Goal: Transaction & Acquisition: Purchase product/service

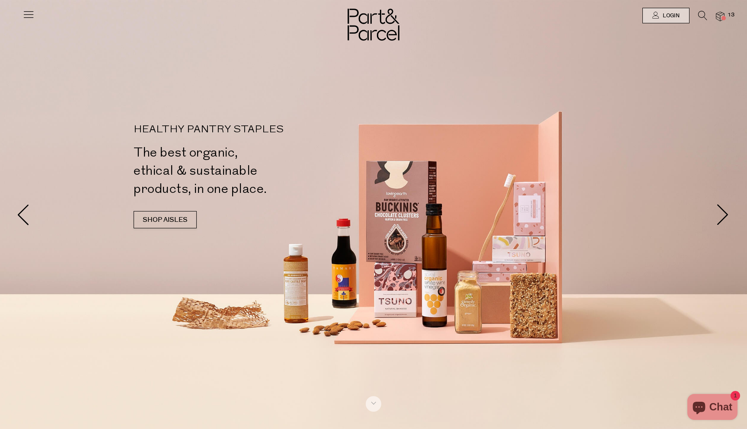
click at [724, 15] on img at bounding box center [720, 17] width 9 height 10
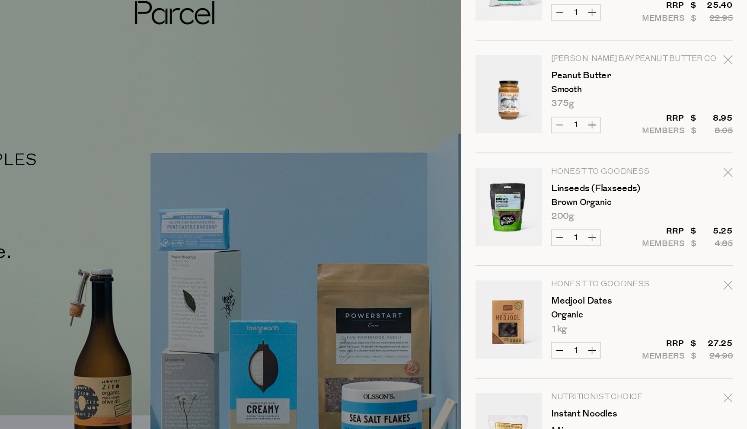
scroll to position [46, 0]
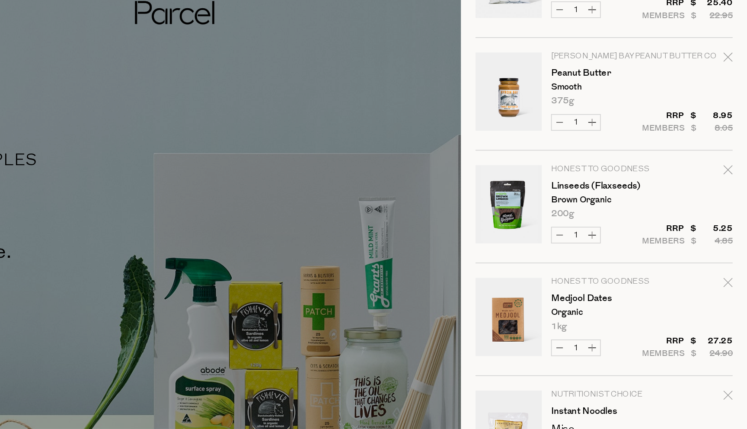
click at [734, 134] on icon "Remove Linseeds (Flaxseeds)" at bounding box center [735, 135] width 6 height 6
type input "Add Membership"
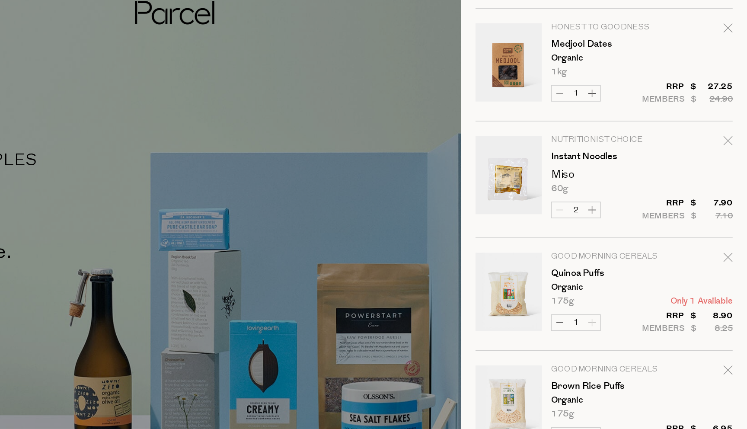
scroll to position [144, 0]
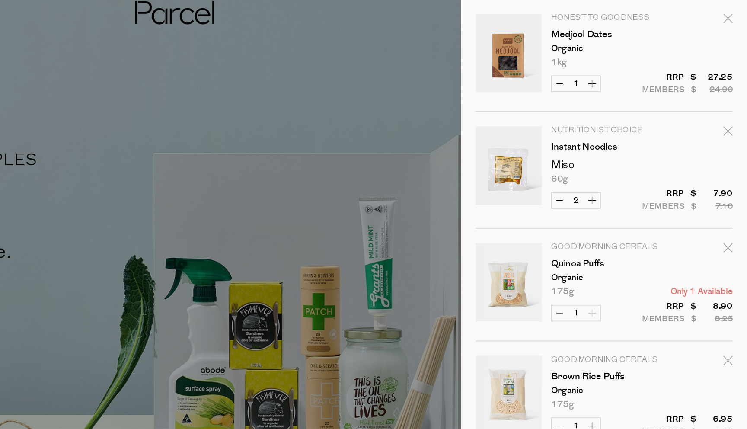
click at [732, 111] on icon "Remove Instant Noodles" at bounding box center [735, 110] width 6 height 6
type input "Add Membership"
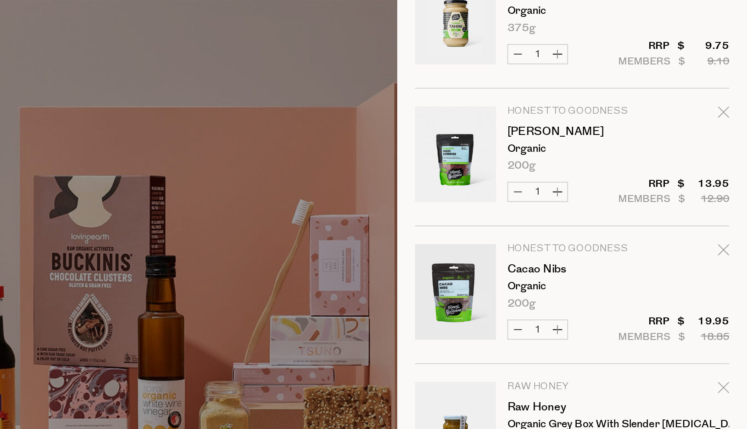
scroll to position [365, 0]
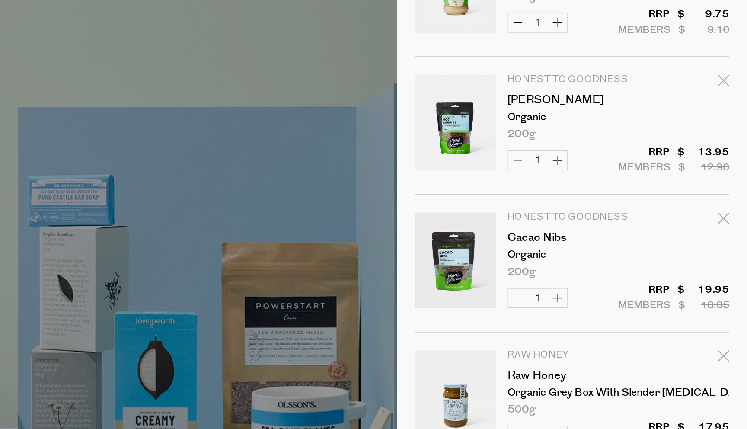
click at [733, 183] on icon "Remove Cacao Nibs" at bounding box center [735, 184] width 6 height 6
type input "Add Membership"
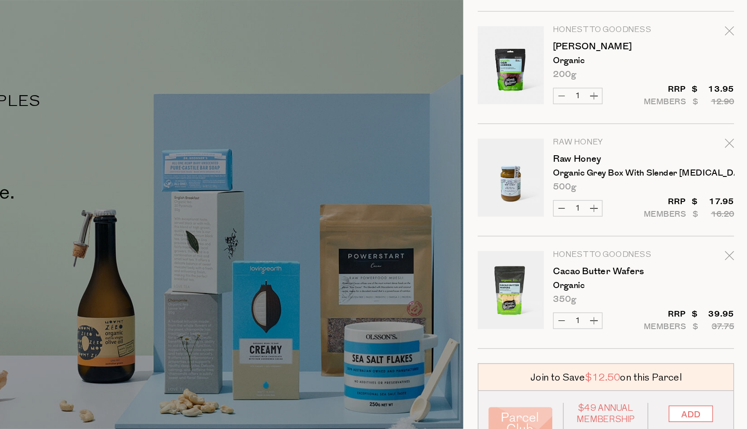
scroll to position [0, 0]
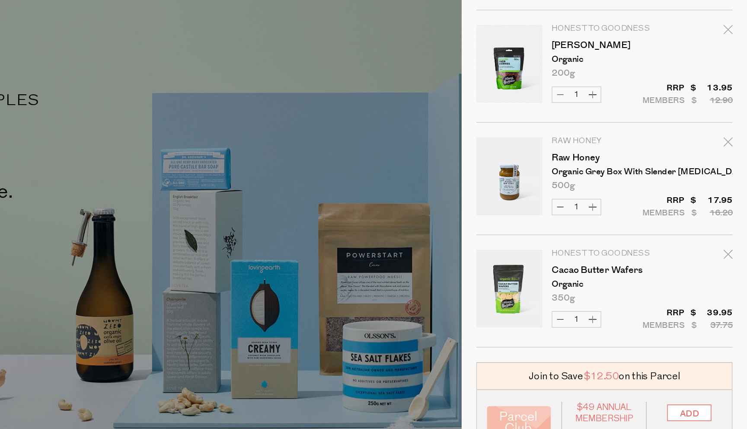
click at [494, 100] on div at bounding box center [373, 214] width 747 height 429
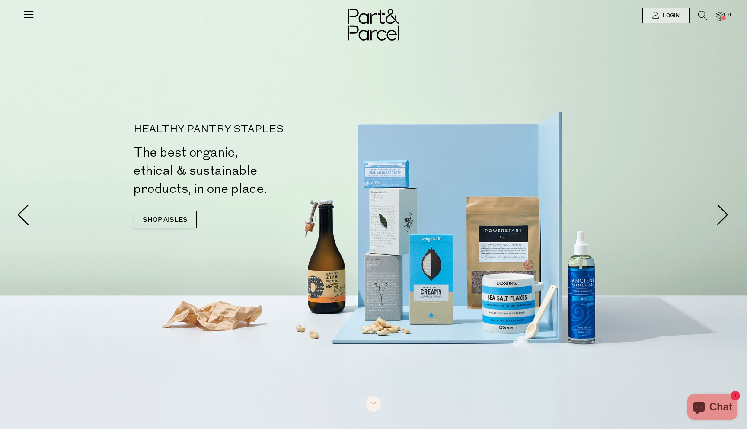
click at [702, 12] on icon at bounding box center [702, 16] width 9 height 10
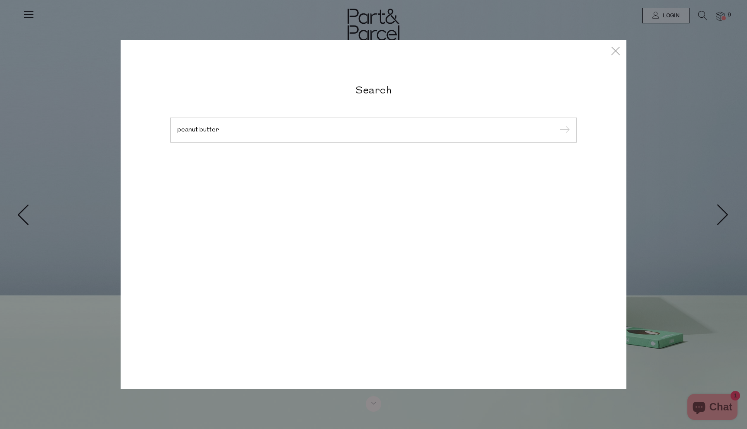
type input "peanut butter"
click at [557, 124] on input "submit" at bounding box center [563, 130] width 13 height 13
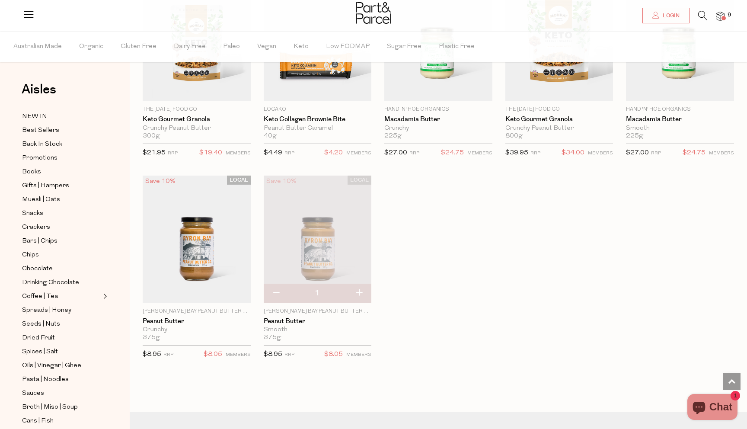
scroll to position [1132, 0]
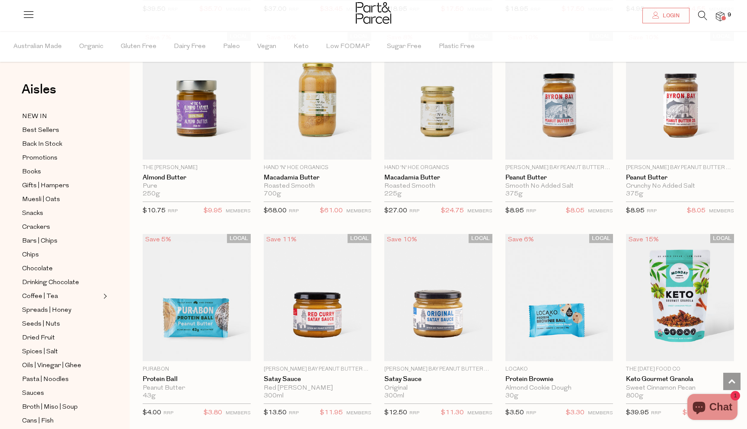
scroll to position [0, 0]
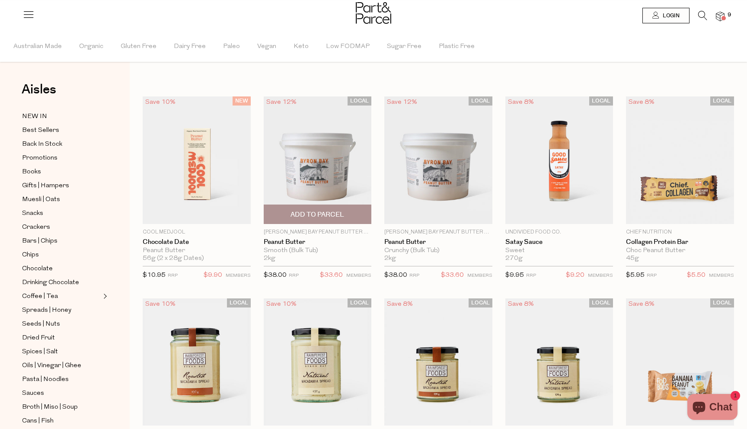
click at [299, 211] on span "Add To Parcel" at bounding box center [318, 214] width 54 height 9
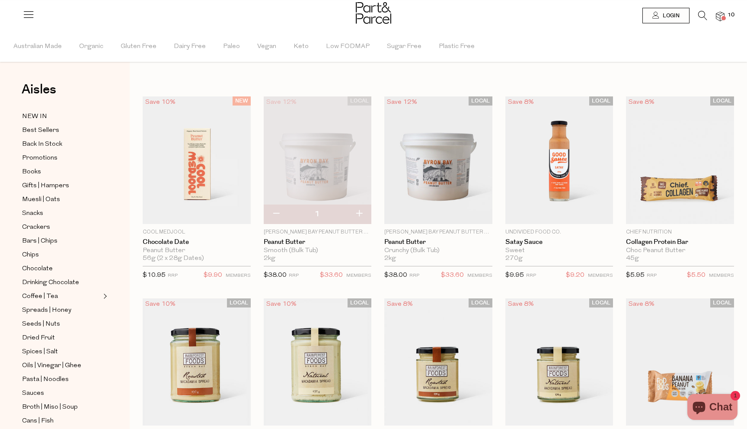
click at [724, 16] on span at bounding box center [724, 18] width 4 height 4
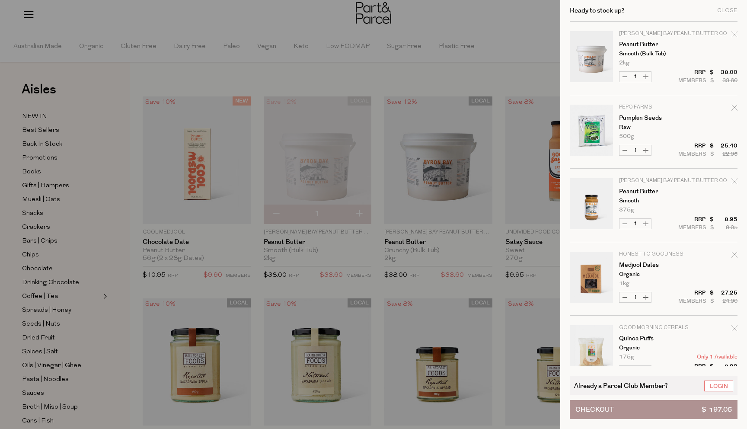
click at [733, 183] on icon "Remove Peanut Butter" at bounding box center [735, 181] width 6 height 6
type input "Add Membership"
click at [452, 14] on div at bounding box center [373, 214] width 747 height 429
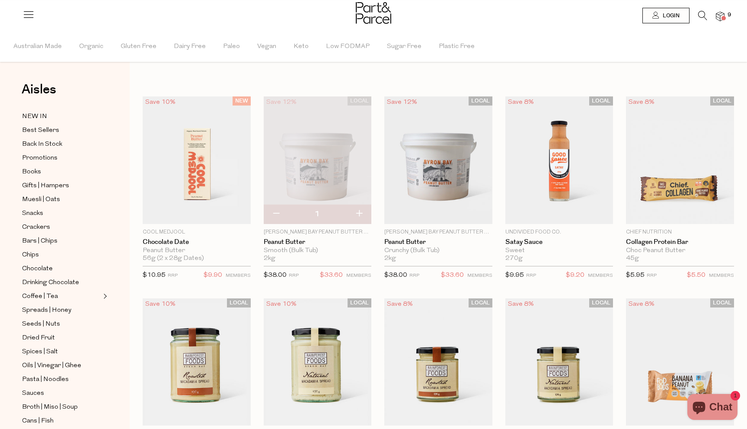
click at [702, 13] on icon at bounding box center [702, 16] width 9 height 10
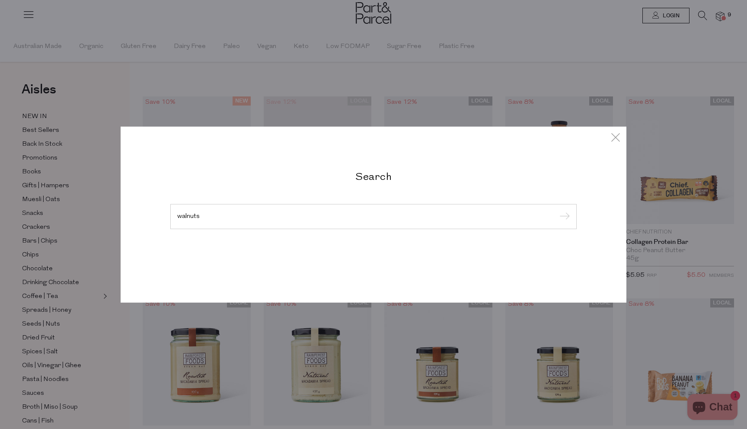
type input "walnuts"
click at [557, 211] on input "submit" at bounding box center [563, 217] width 13 height 13
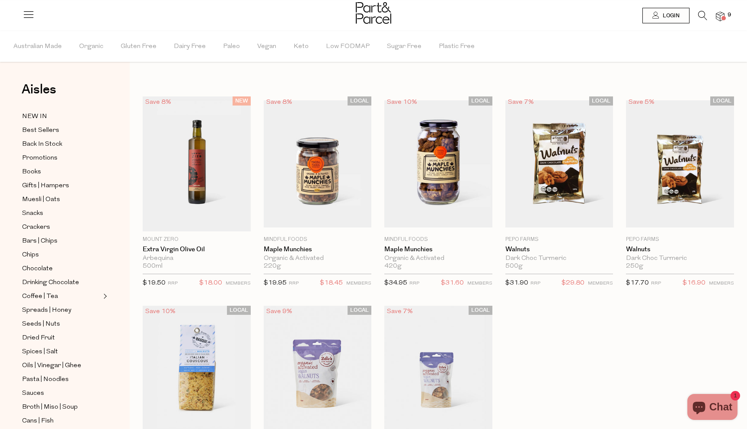
click at [366, 11] on img at bounding box center [373, 13] width 35 height 22
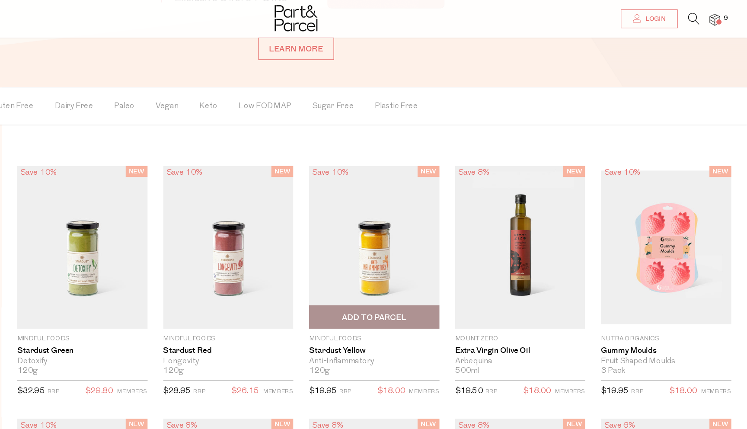
scroll to position [701, 0]
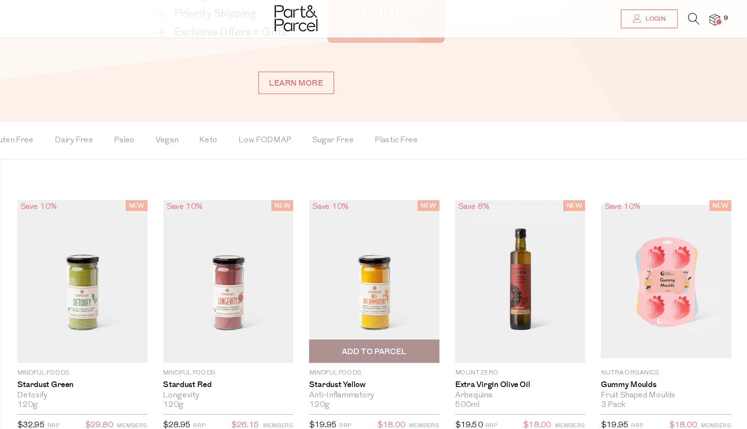
click at [439, 201] on img at bounding box center [438, 233] width 108 height 135
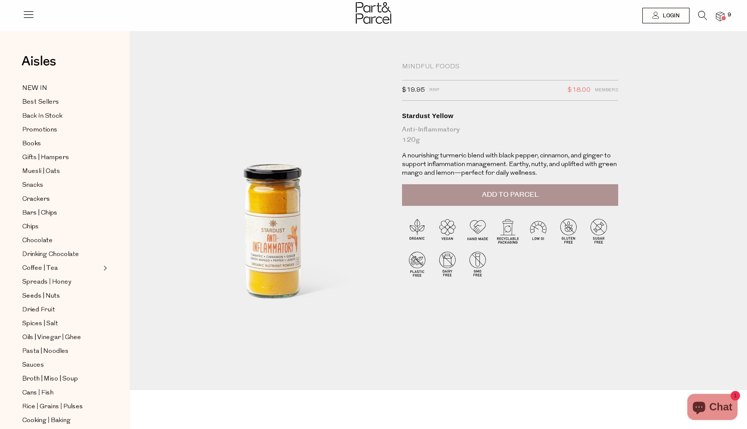
click at [470, 193] on button "Add to Parcel" at bounding box center [510, 195] width 216 height 22
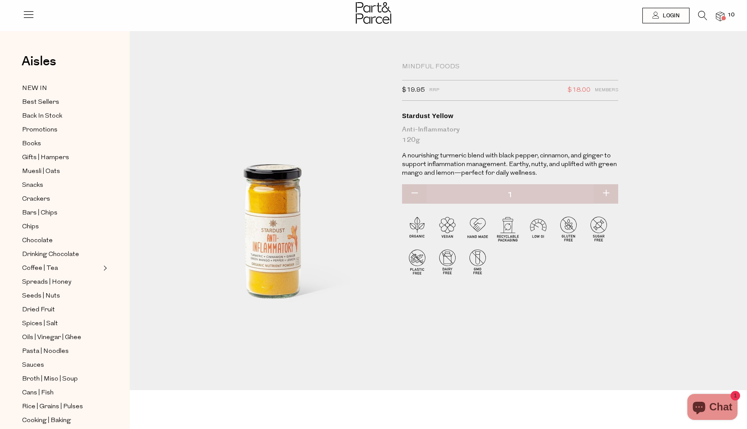
click at [701, 16] on icon at bounding box center [702, 16] width 9 height 10
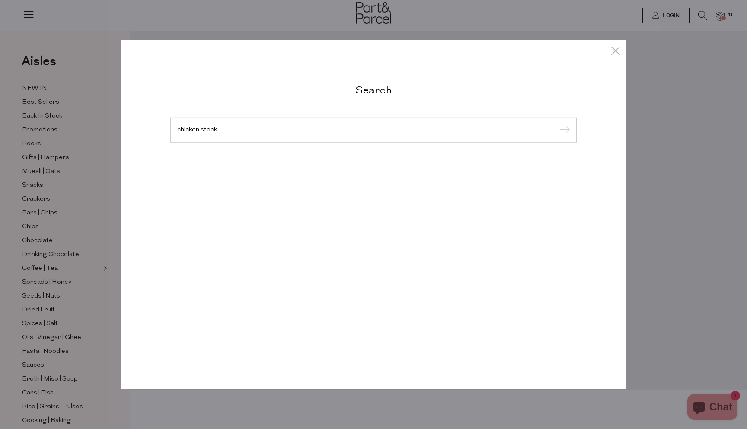
type input "chicken stock"
click at [557, 124] on input "submit" at bounding box center [563, 130] width 13 height 13
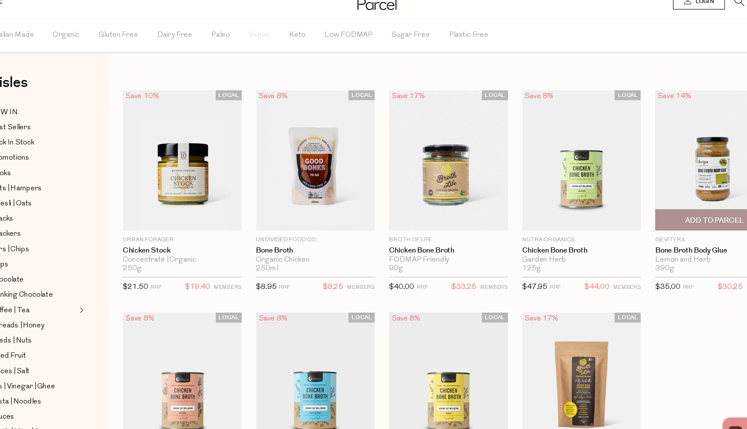
click at [677, 154] on img at bounding box center [680, 160] width 108 height 128
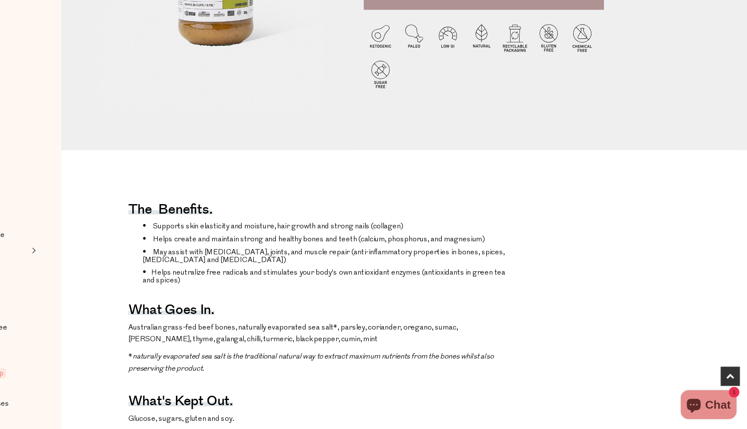
scroll to position [229, 0]
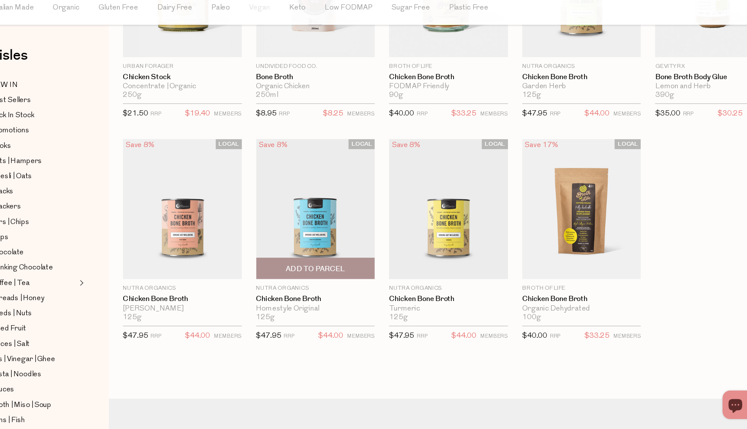
scroll to position [132, 0]
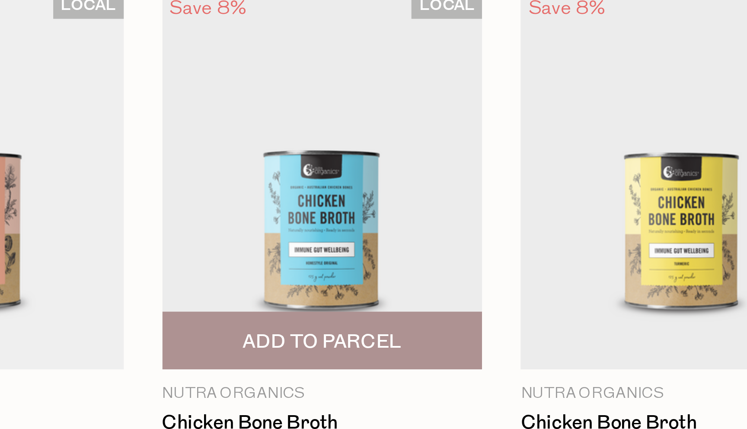
click at [314, 245] on img at bounding box center [318, 230] width 108 height 128
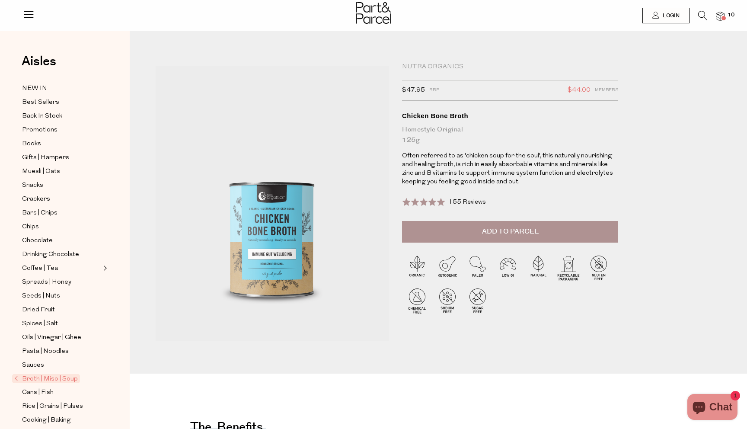
click at [476, 230] on button "Add to Parcel" at bounding box center [510, 232] width 216 height 22
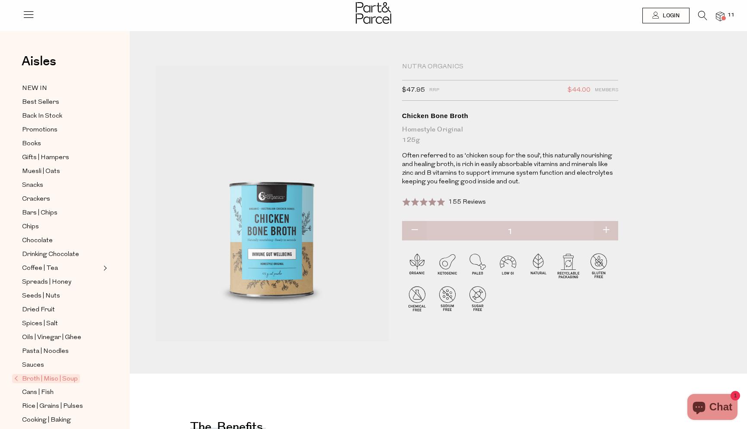
click at [722, 18] on span at bounding box center [724, 18] width 4 height 4
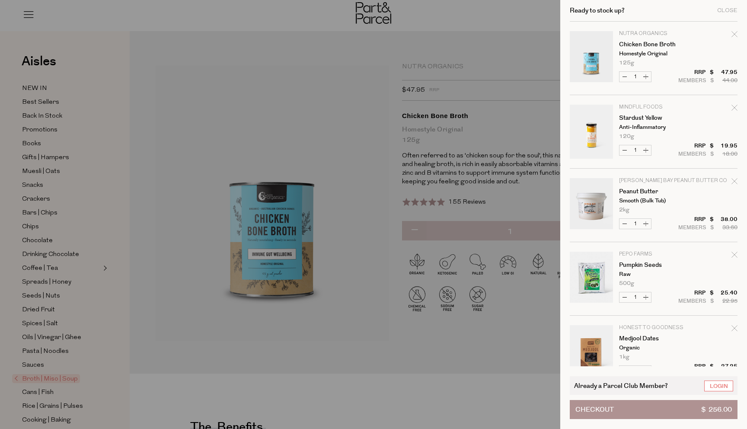
click at [734, 32] on icon "Remove Chicken Bone Broth" at bounding box center [735, 34] width 6 height 6
type input "Add Membership"
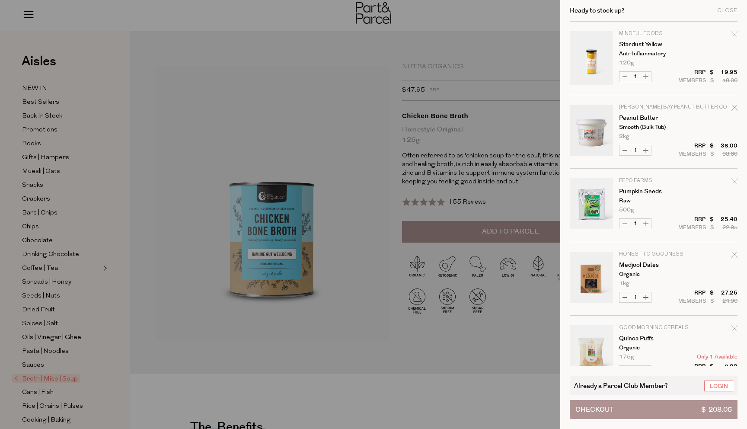
click at [733, 32] on icon "Remove Stardust Yellow" at bounding box center [735, 34] width 6 height 6
type input "Add Membership"
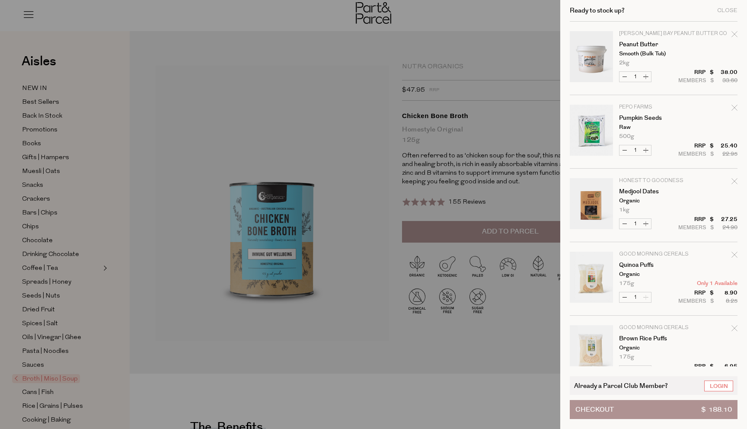
click at [733, 34] on icon "Remove Peanut Butter" at bounding box center [735, 34] width 6 height 6
type input "Add Membership"
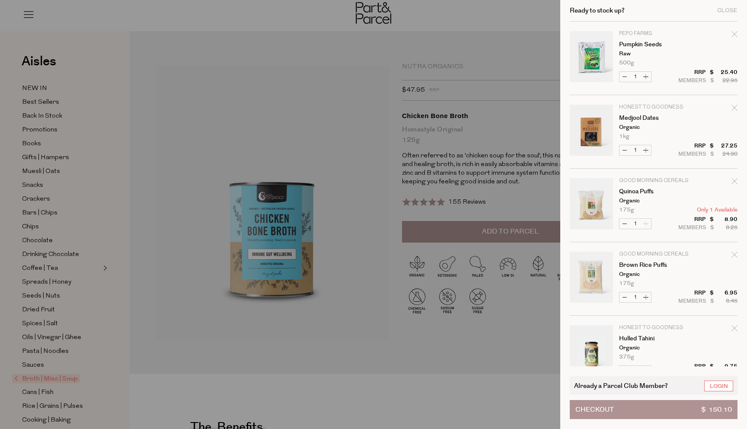
click at [515, 17] on div at bounding box center [373, 214] width 747 height 429
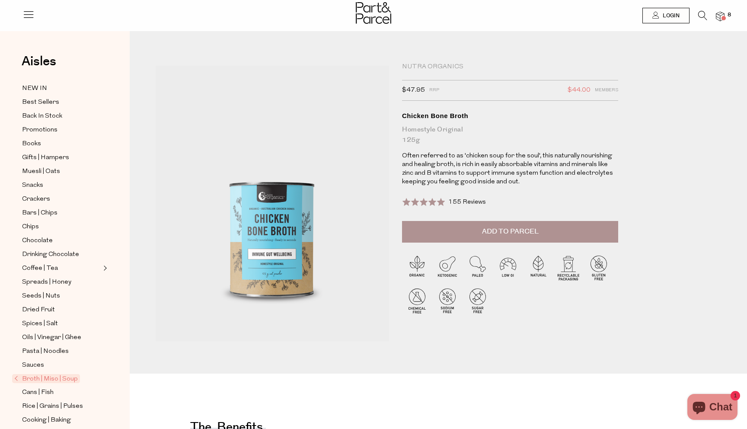
click at [702, 13] on icon at bounding box center [702, 16] width 9 height 10
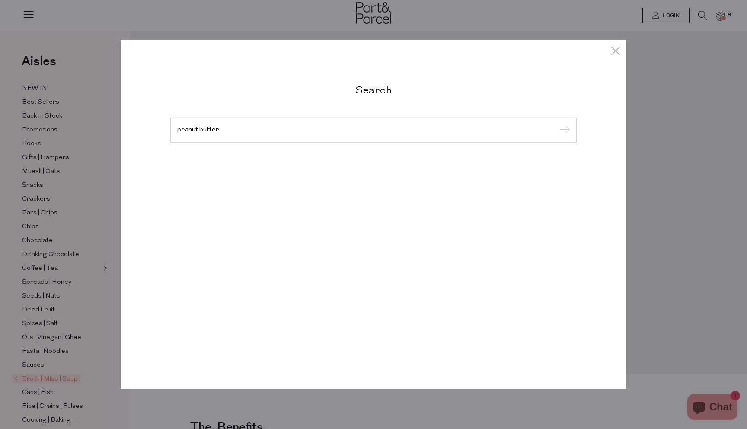
type input "peanut butter"
click at [557, 124] on input "submit" at bounding box center [563, 130] width 13 height 13
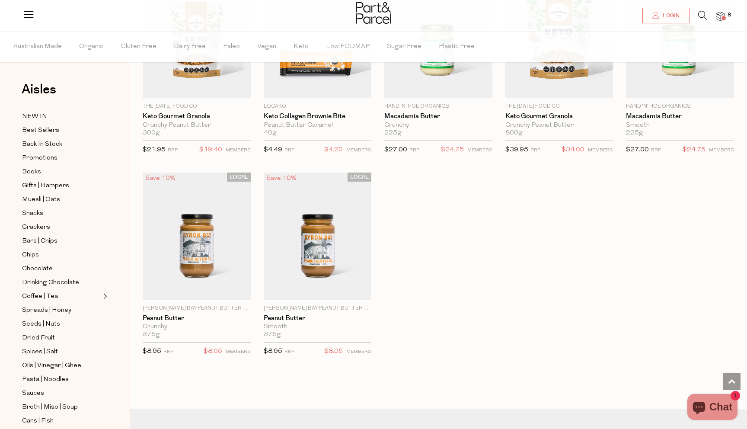
scroll to position [1136, 0]
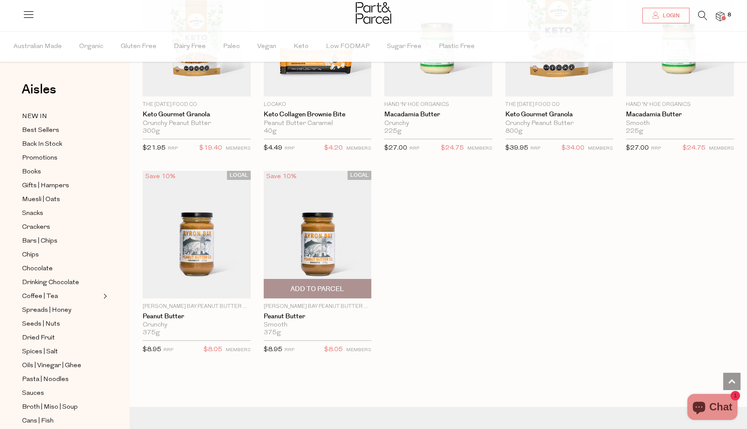
click at [310, 285] on span "Add To Parcel" at bounding box center [318, 289] width 54 height 9
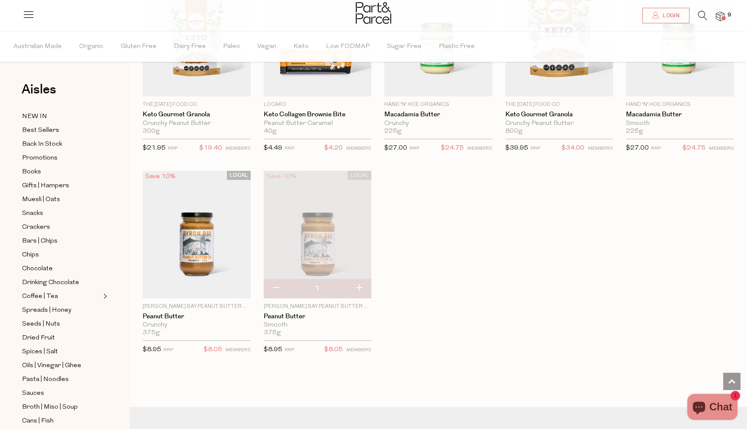
click at [720, 17] on img at bounding box center [720, 17] width 9 height 10
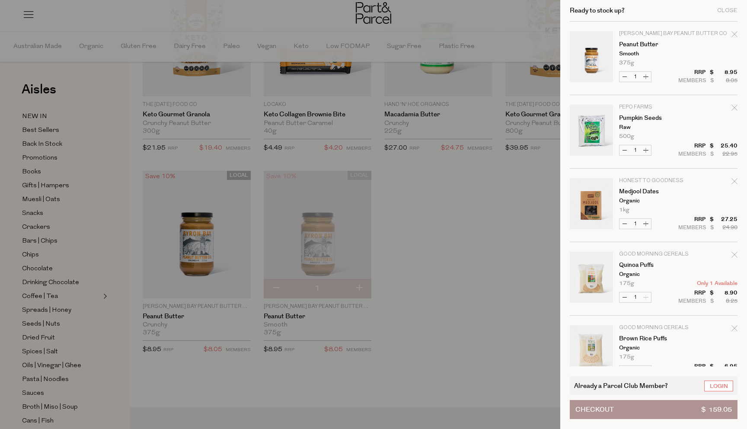
click at [614, 411] on button "Checkout $ 159.05" at bounding box center [654, 409] width 168 height 19
